Goal: Information Seeking & Learning: Learn about a topic

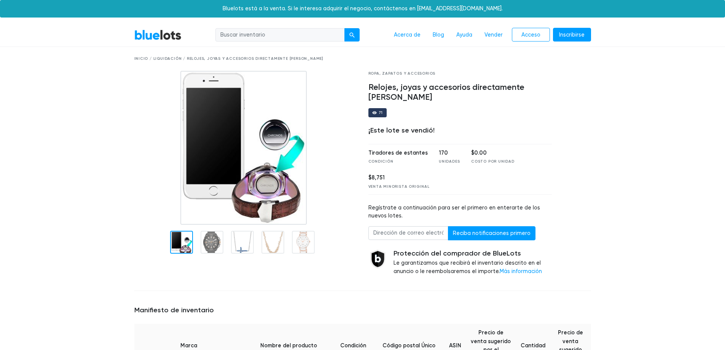
click at [155, 35] on link "BlueLots" at bounding box center [157, 34] width 47 height 11
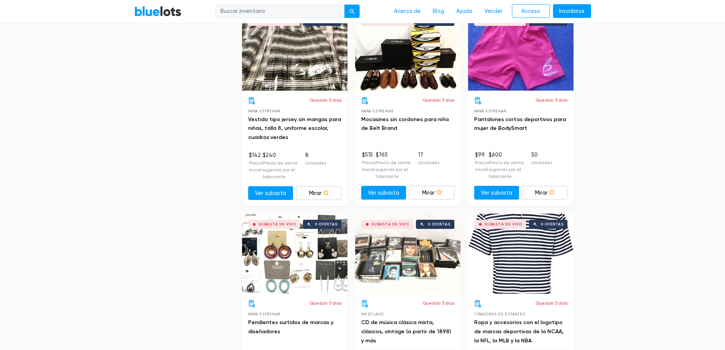
scroll to position [3582, 0]
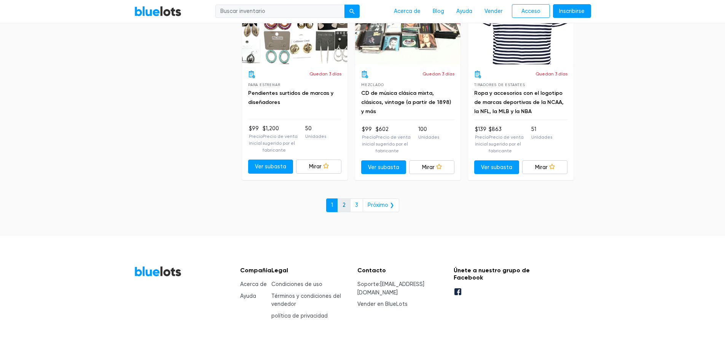
click at [345, 202] on font "2" at bounding box center [344, 205] width 3 height 6
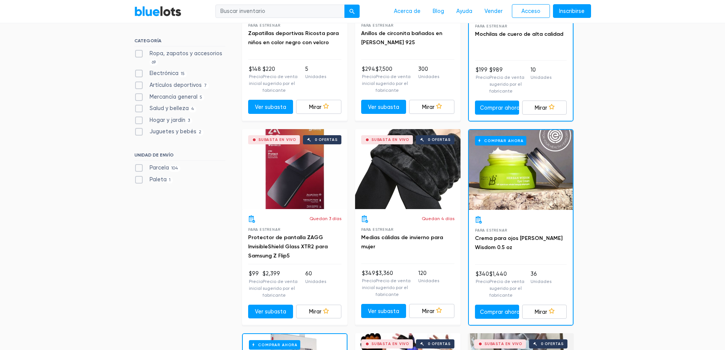
scroll to position [152, 0]
click at [495, 236] on font "Crema para ojos Herban Wisdom 0.5 oz" at bounding box center [519, 243] width 88 height 16
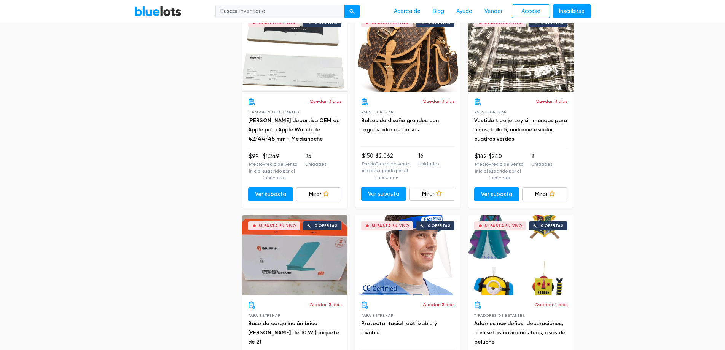
scroll to position [2524, 0]
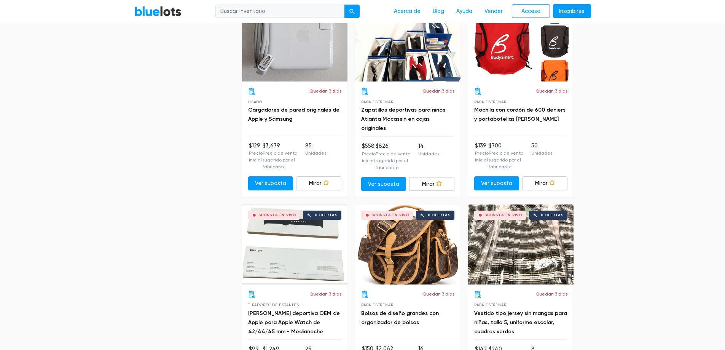
click at [290, 48] on div "Subasta en vivo 0 ofertas" at bounding box center [294, 42] width 105 height 80
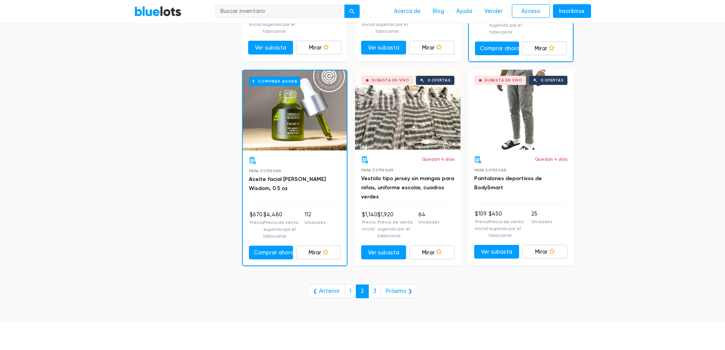
scroll to position [3285, 0]
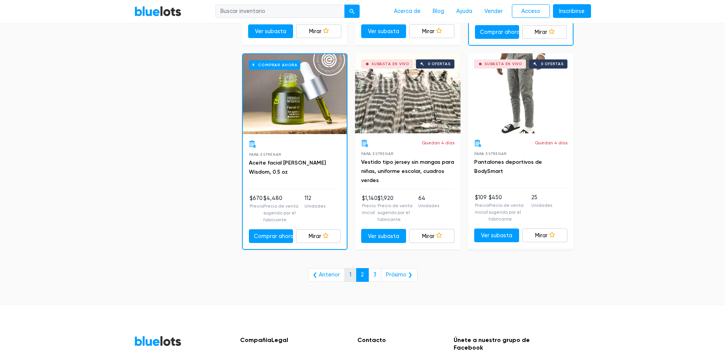
click at [354, 268] on link "1" at bounding box center [351, 275] width 12 height 14
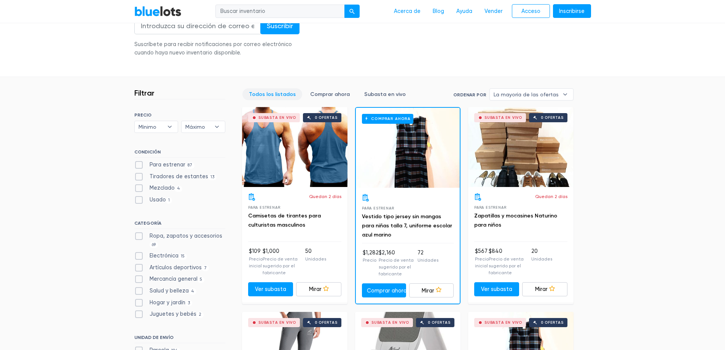
scroll to position [228, 0]
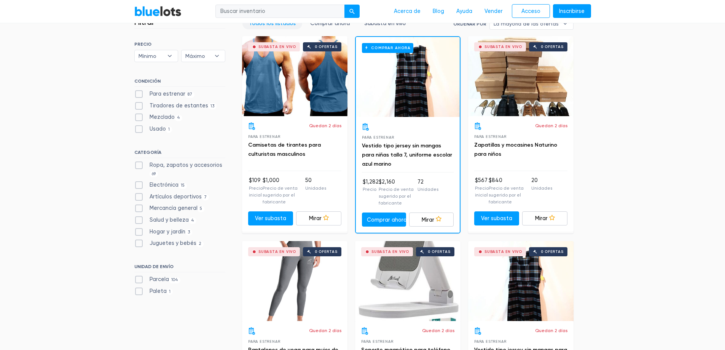
scroll to position [457, 0]
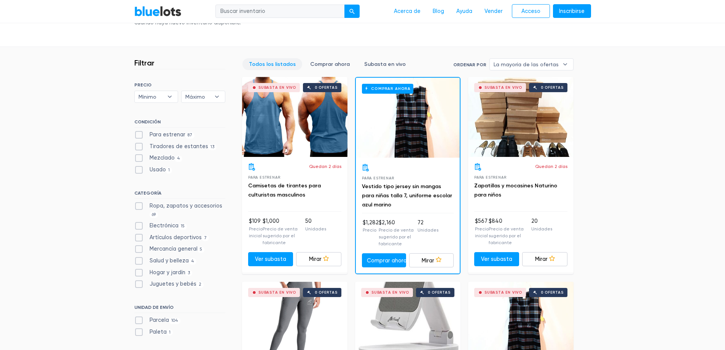
scroll to position [267, 0]
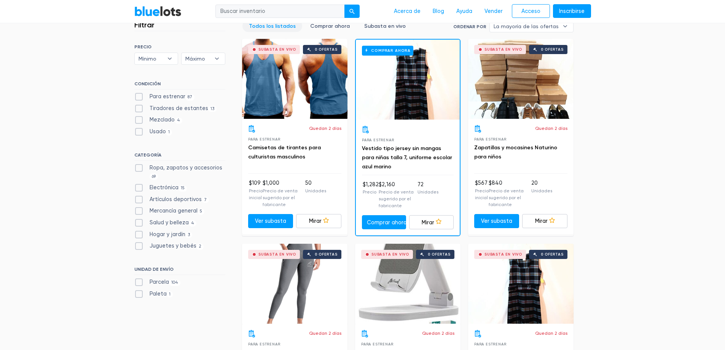
click at [139, 187] on label "Electrónica 15" at bounding box center [160, 188] width 53 height 8
click at [139, 187] on input "Electrónica 15" at bounding box center [136, 186] width 5 height 5
checkbox input "true"
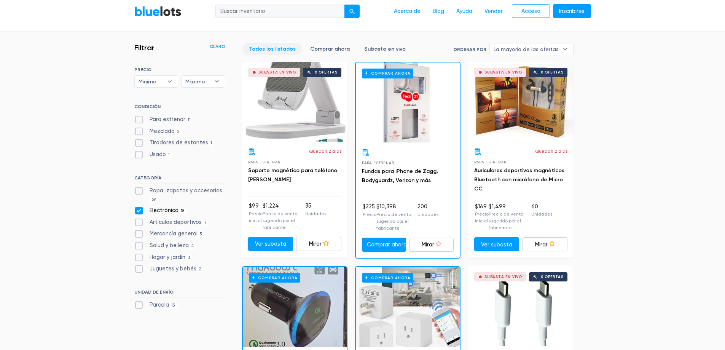
scroll to position [230, 0]
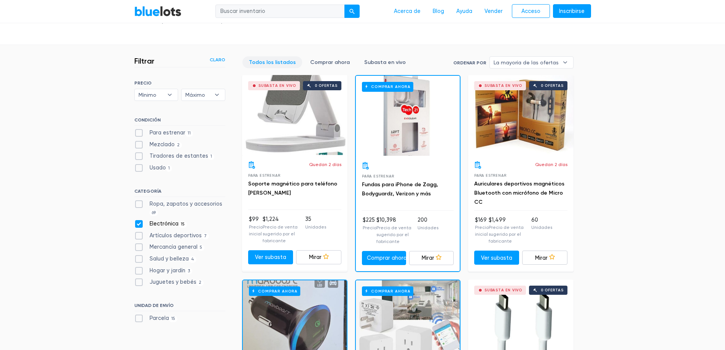
click at [136, 224] on label "Electrónica 15" at bounding box center [160, 224] width 53 height 8
click at [136, 224] on input "Electrónica 15" at bounding box center [136, 222] width 5 height 5
checkbox input "false"
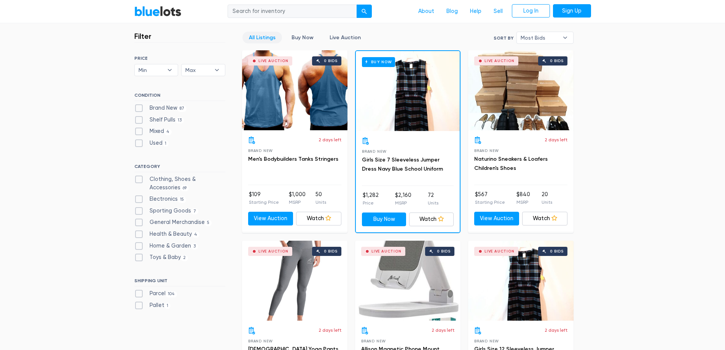
scroll to position [205, 0]
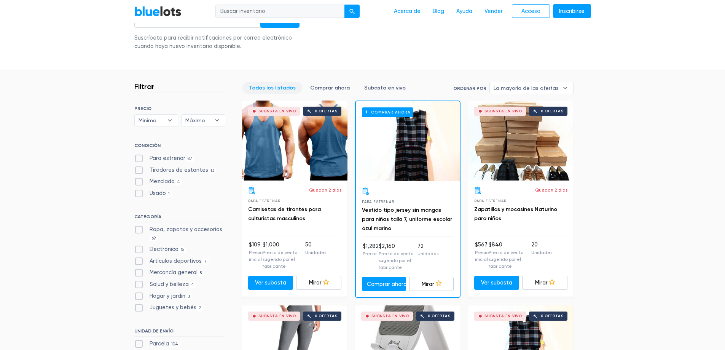
click at [140, 284] on label "Salud y belleza 4" at bounding box center [165, 284] width 62 height 8
click at [139, 284] on Beauty"] "Salud y belleza 4" at bounding box center [136, 282] width 5 height 5
checkbox Beauty"] "true"
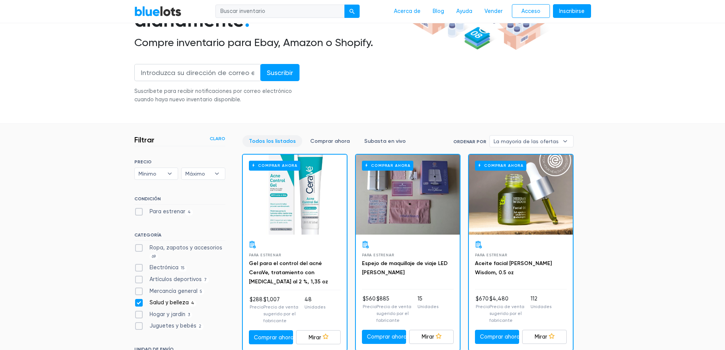
scroll to position [281, 0]
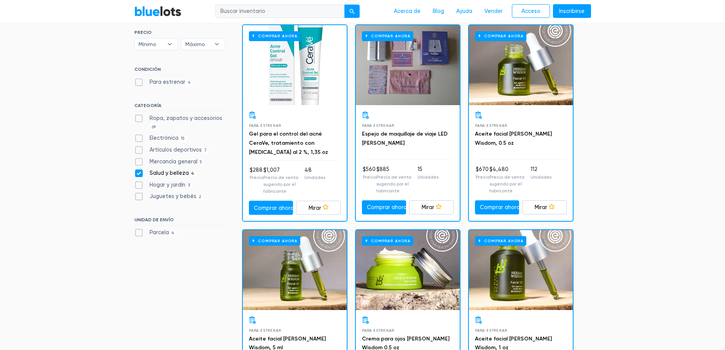
click at [137, 174] on label "Salud y belleza 4" at bounding box center [165, 173] width 62 height 8
click at [137, 174] on Beauty"] "Salud y belleza 4" at bounding box center [136, 171] width 5 height 5
checkbox Beauty"] "false"
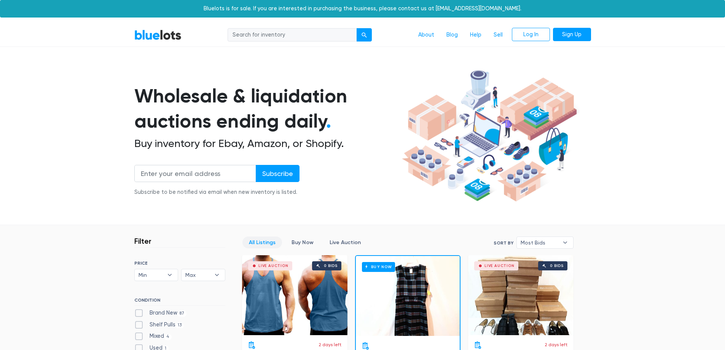
scroll to position [205, 0]
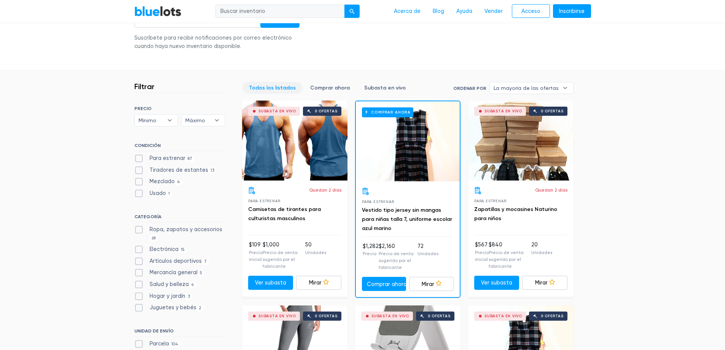
click at [142, 232] on label "Ropa, zapatos y accesorios 69" at bounding box center [179, 233] width 91 height 16
click at [139, 230] on Accessories"] "Ropa, zapatos y accesorios 69" at bounding box center [136, 227] width 5 height 5
checkbox Accessories"] "true"
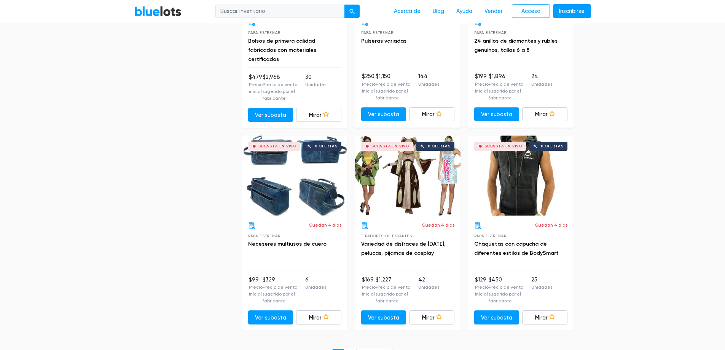
scroll to position [3453, 0]
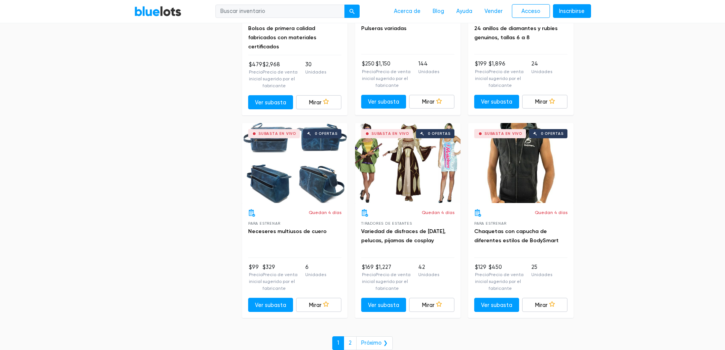
click at [351, 340] on font "2" at bounding box center [350, 343] width 3 height 6
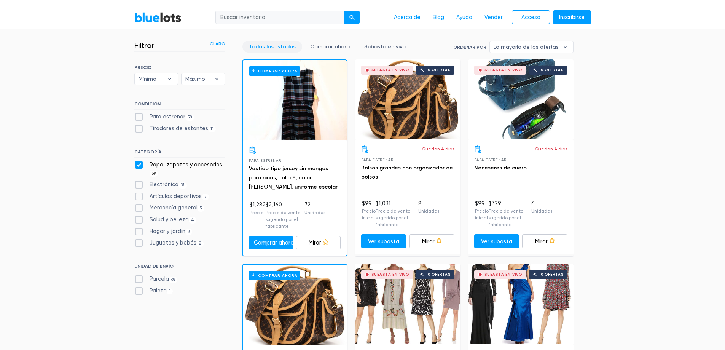
scroll to position [38, 0]
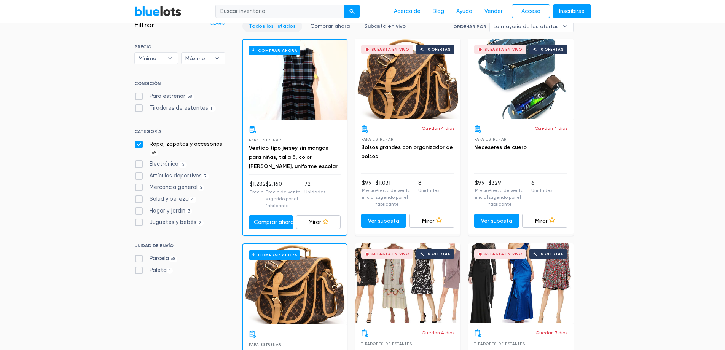
click at [170, 16] on link "BlueLots" at bounding box center [157, 11] width 47 height 11
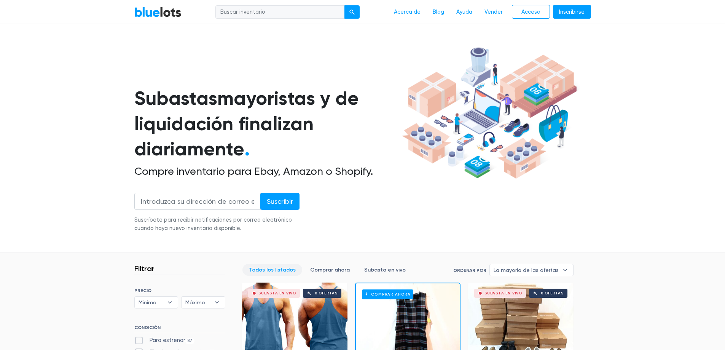
scroll to position [267, 0]
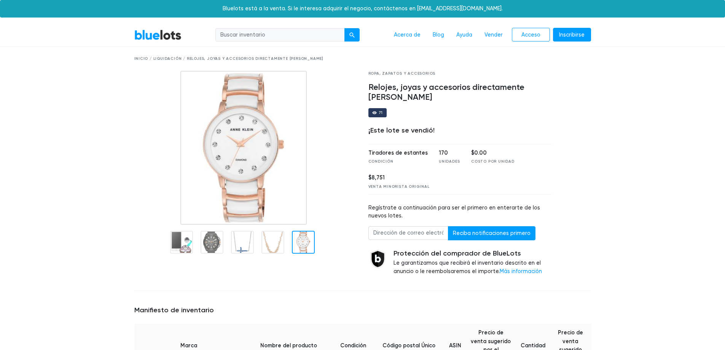
click at [158, 58] on font "Inicio / Liquidación / Relojes, joyas y accesorios directamente [PERSON_NAME]" at bounding box center [229, 58] width 190 height 5
click at [151, 33] on link "BlueLots" at bounding box center [157, 34] width 47 height 11
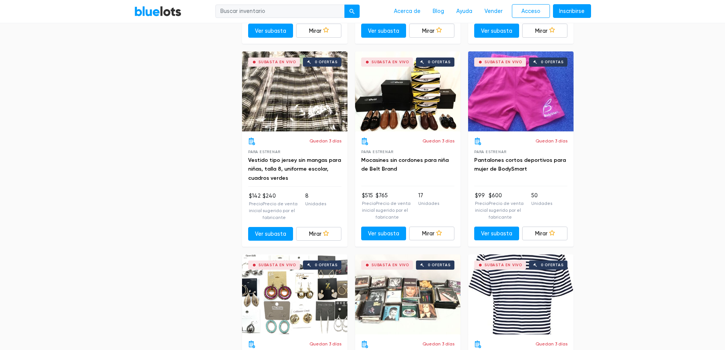
scroll to position [3491, 0]
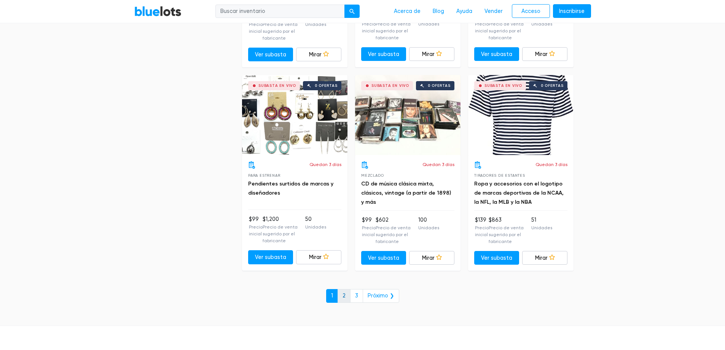
click at [348, 289] on link "2" at bounding box center [344, 296] width 13 height 14
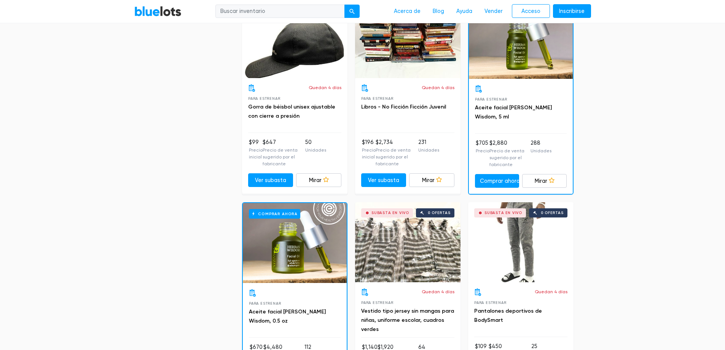
scroll to position [3354, 0]
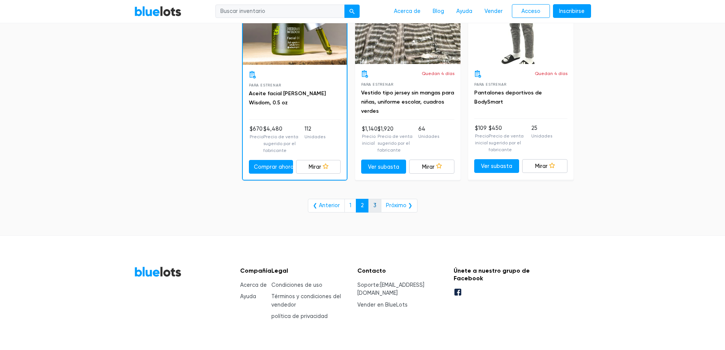
click at [371, 199] on link "3" at bounding box center [375, 206] width 13 height 14
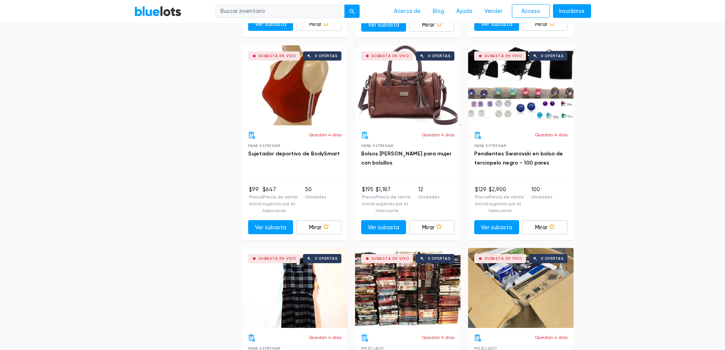
scroll to position [1323, 0]
